Goal: Find specific page/section: Find specific page/section

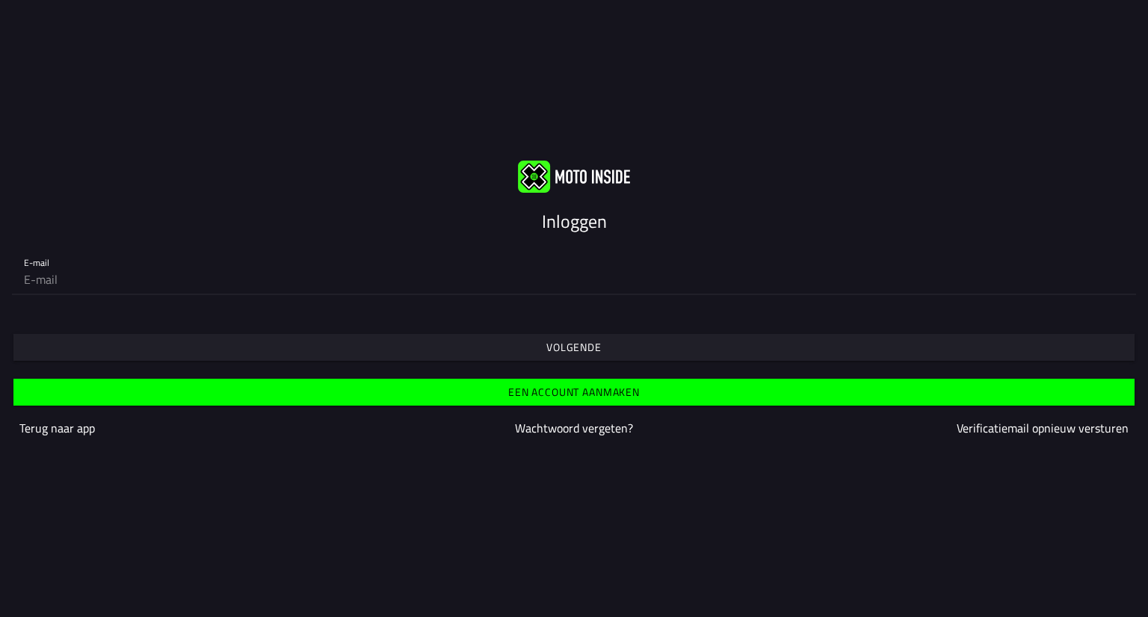
click at [431, 282] on input "email" at bounding box center [574, 279] width 1100 height 30
click at [60, 290] on input "email" at bounding box center [574, 279] width 1100 height 30
type input "[EMAIL_ADDRESS][DOMAIN_NAME]"
click at [424, 350] on span "Volgende" at bounding box center [573, 347] width 1097 height 27
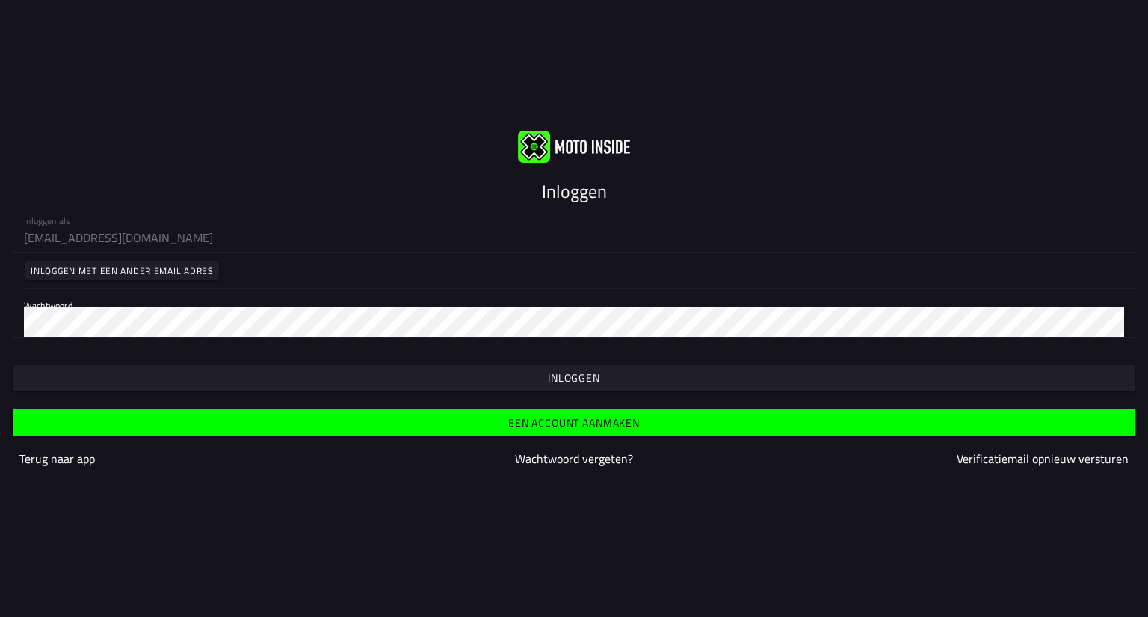
click at [481, 382] on span "button" at bounding box center [573, 378] width 1097 height 27
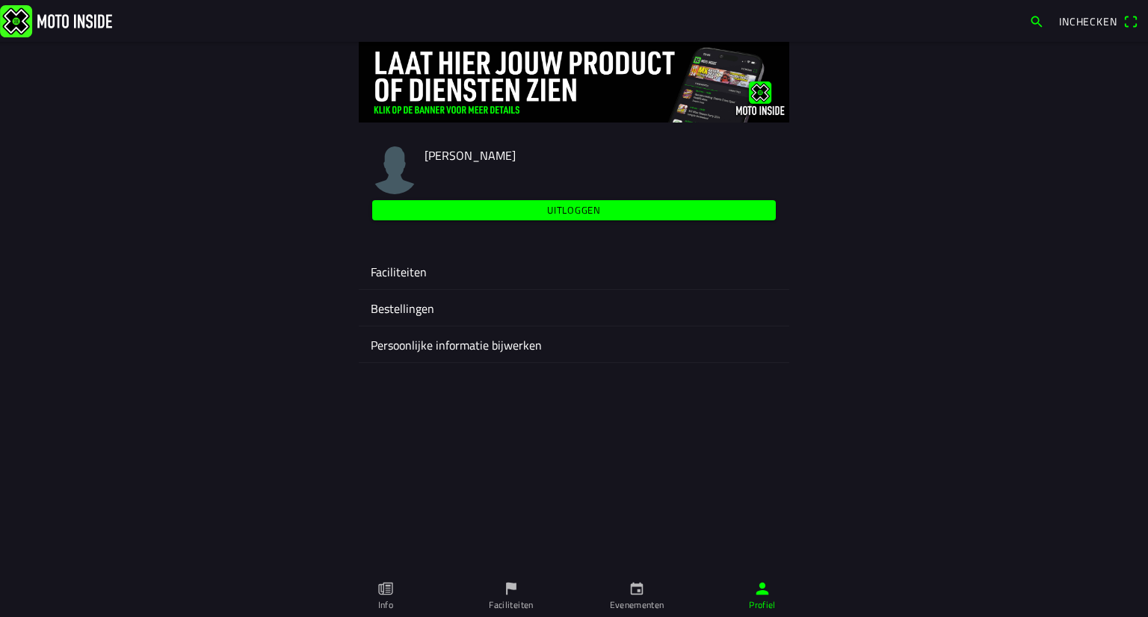
click at [419, 282] on div "Faciliteiten" at bounding box center [574, 271] width 406 height 36
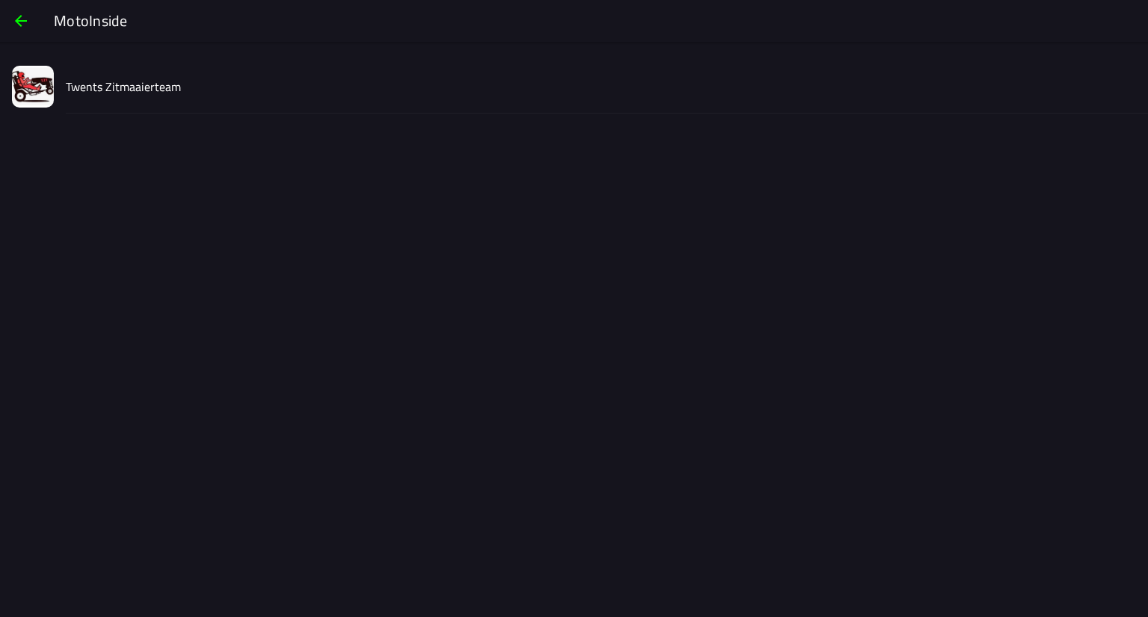
click at [0, 0] on slot "Twents Zitmaaierteam" at bounding box center [0, 0] width 0 height 0
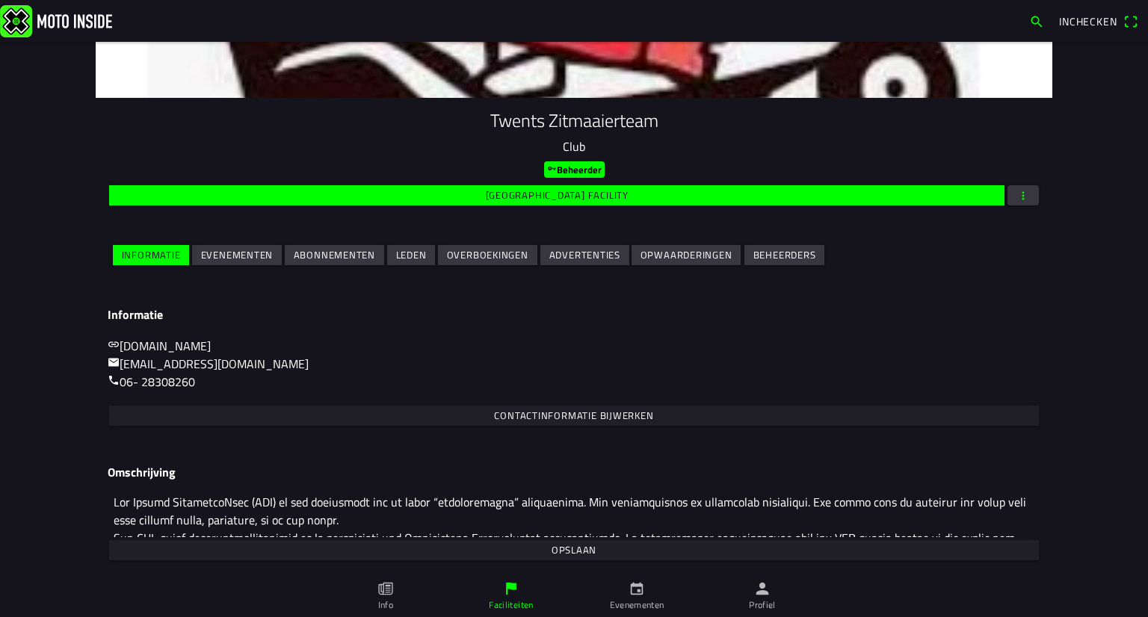
scroll to position [78, 0]
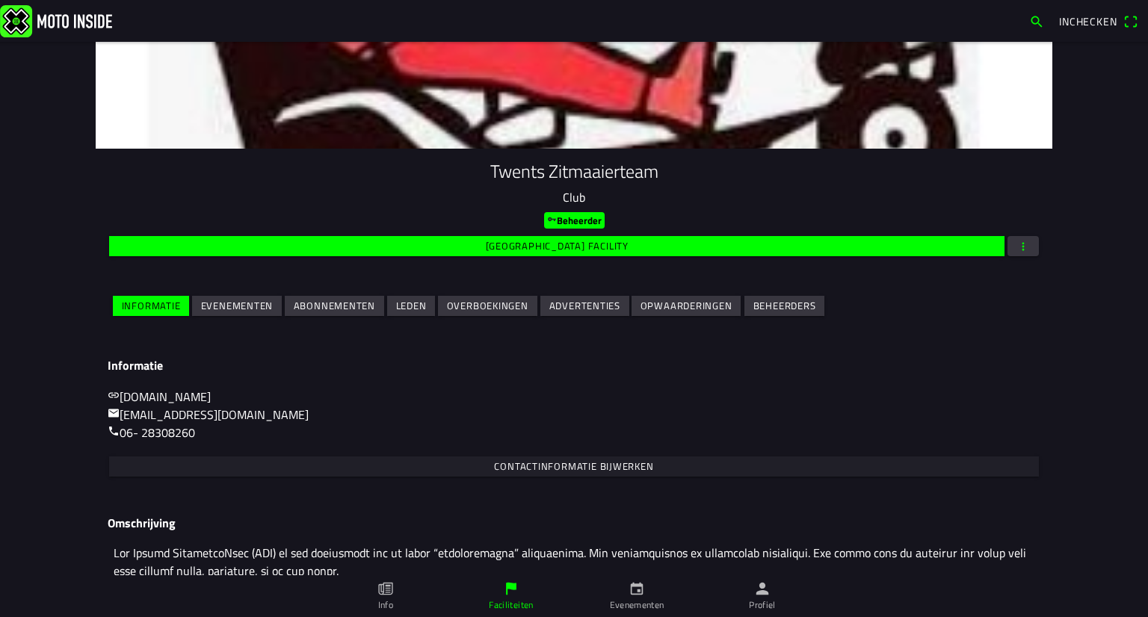
click at [0, 0] on slot "Evenementen" at bounding box center [0, 0] width 0 height 0
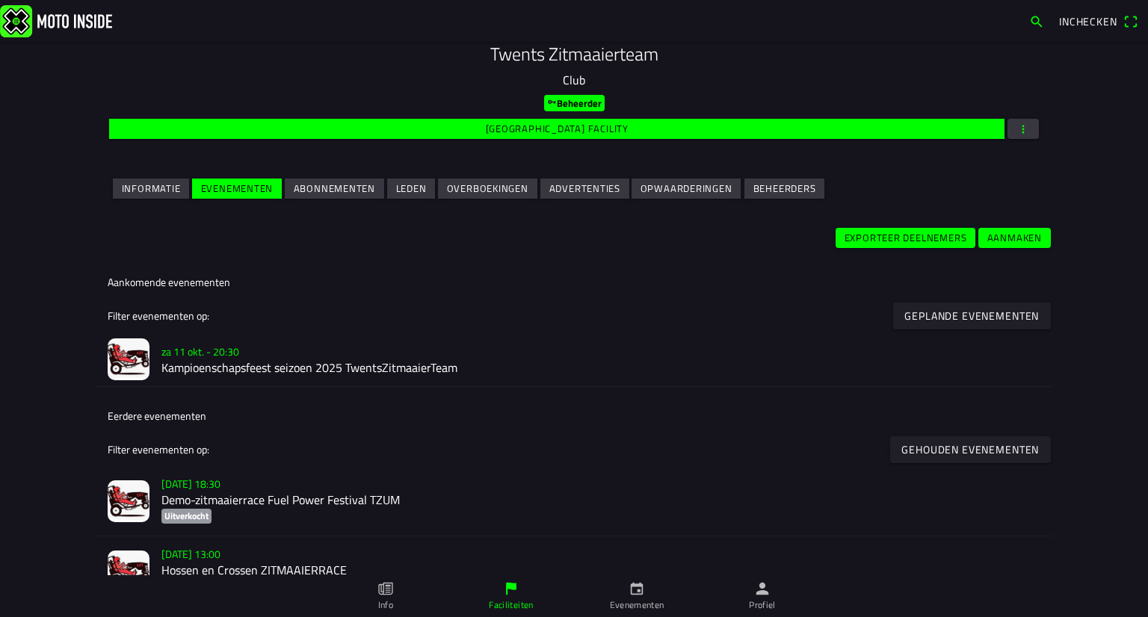
scroll to position [230, 0]
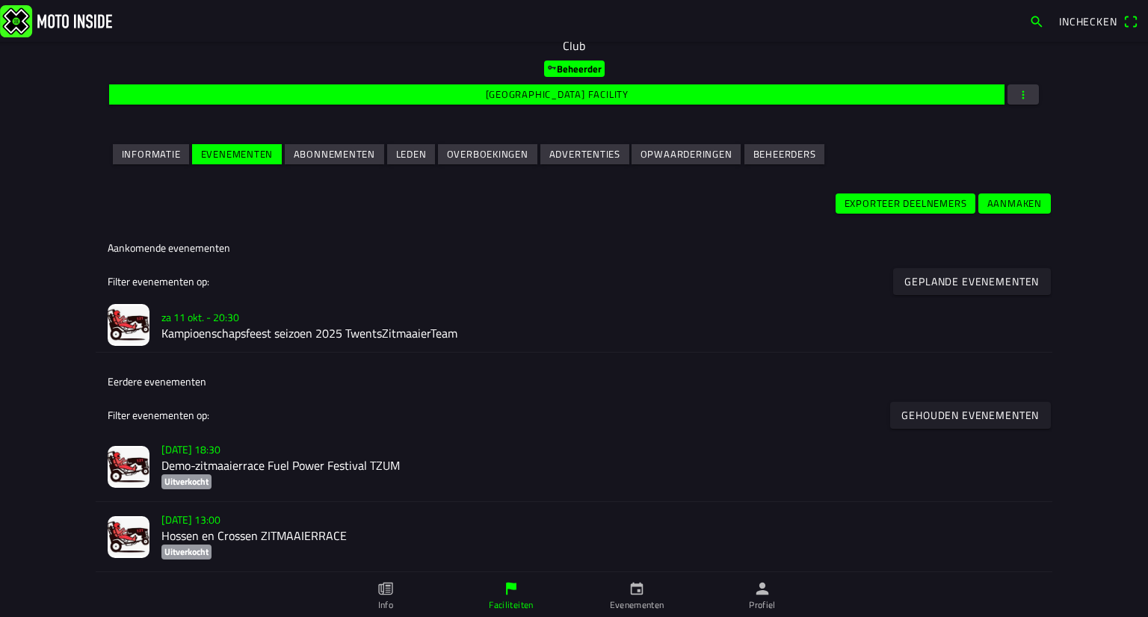
click at [196, 327] on h2 "Kampioenschapsfeest seizoen 2025 TwentsZitmaaierTeam" at bounding box center [600, 334] width 879 height 14
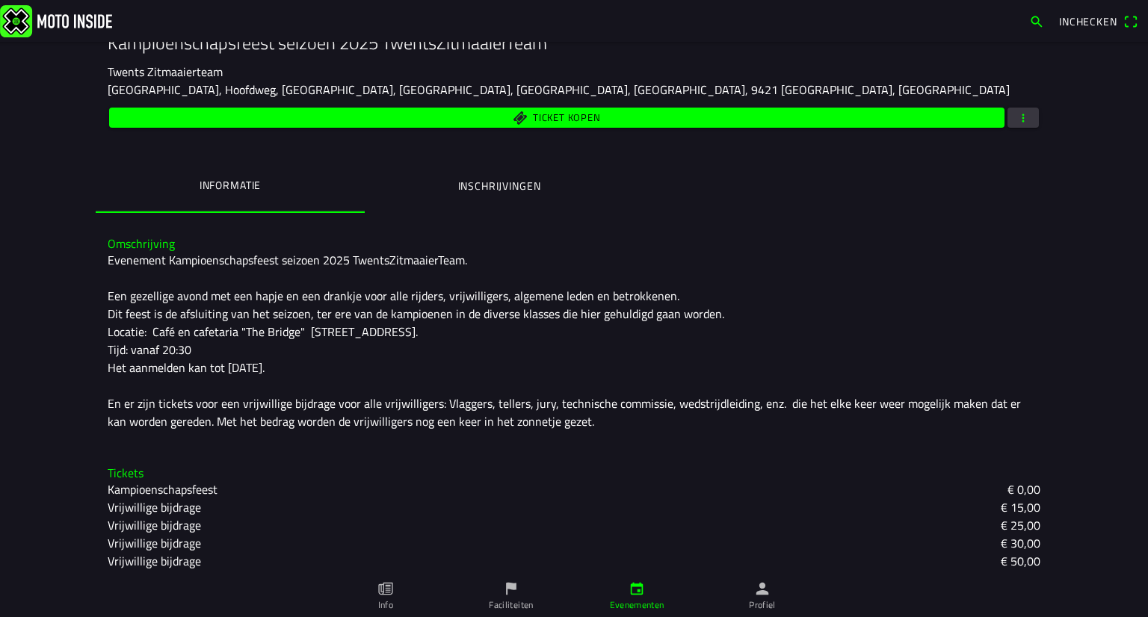
scroll to position [228, 0]
